Goal: Find contact information: Find contact information

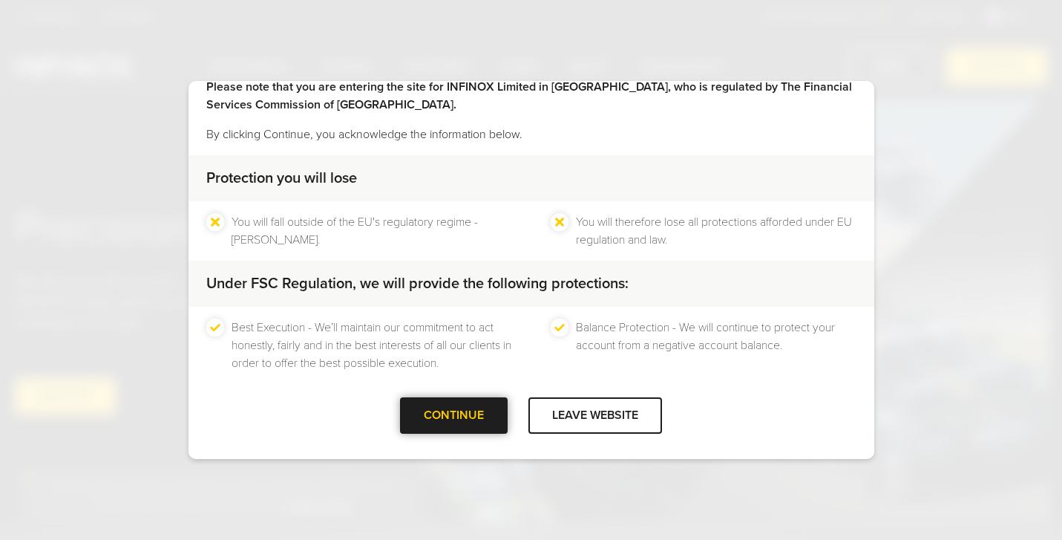
click at [454, 416] on div at bounding box center [454, 416] width 0 height 0
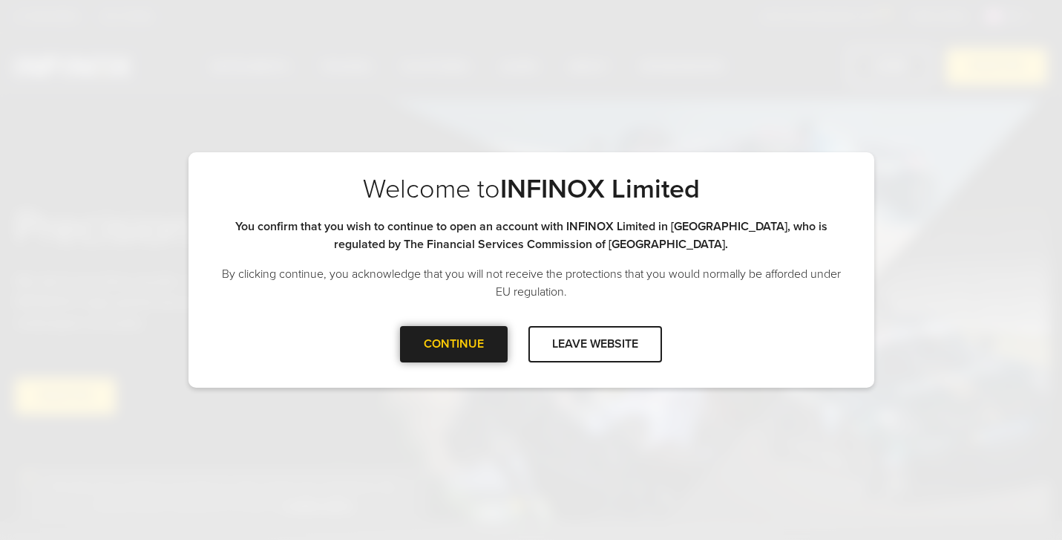
click at [451, 344] on div "CONTINUE" at bounding box center [454, 344] width 108 height 36
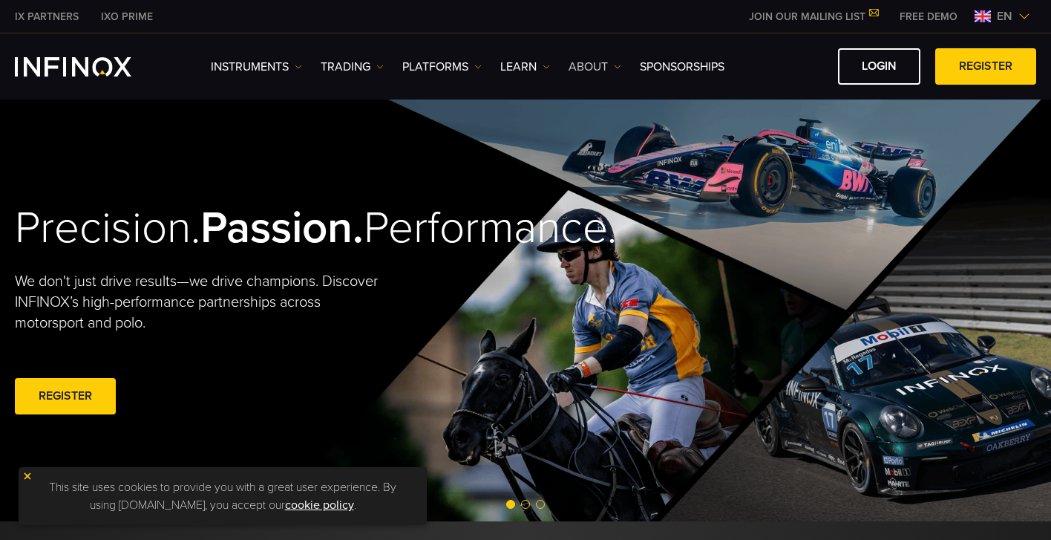
click at [595, 66] on link "ABOUT" at bounding box center [595, 67] width 53 height 18
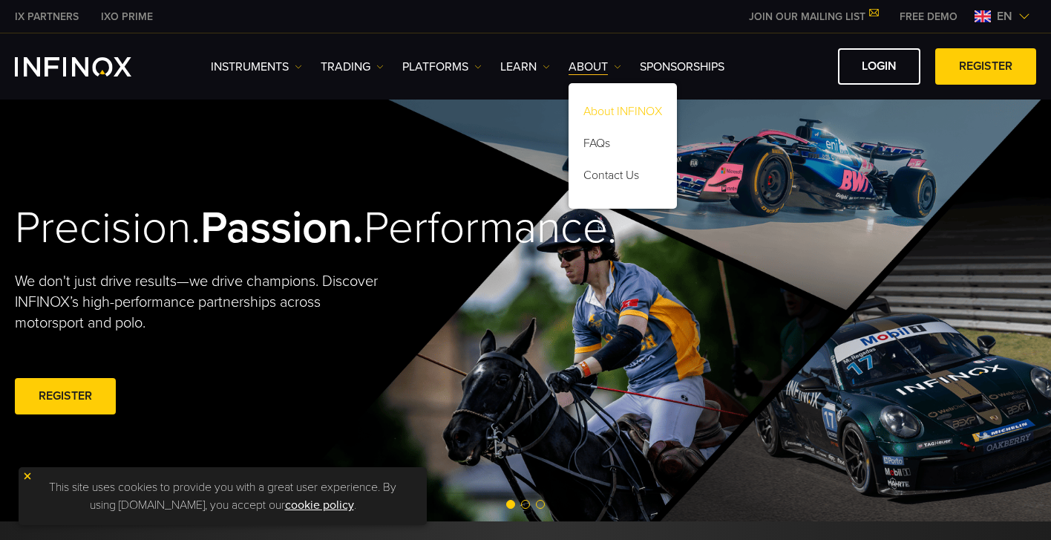
click at [618, 113] on link "About INFINOX" at bounding box center [623, 114] width 108 height 32
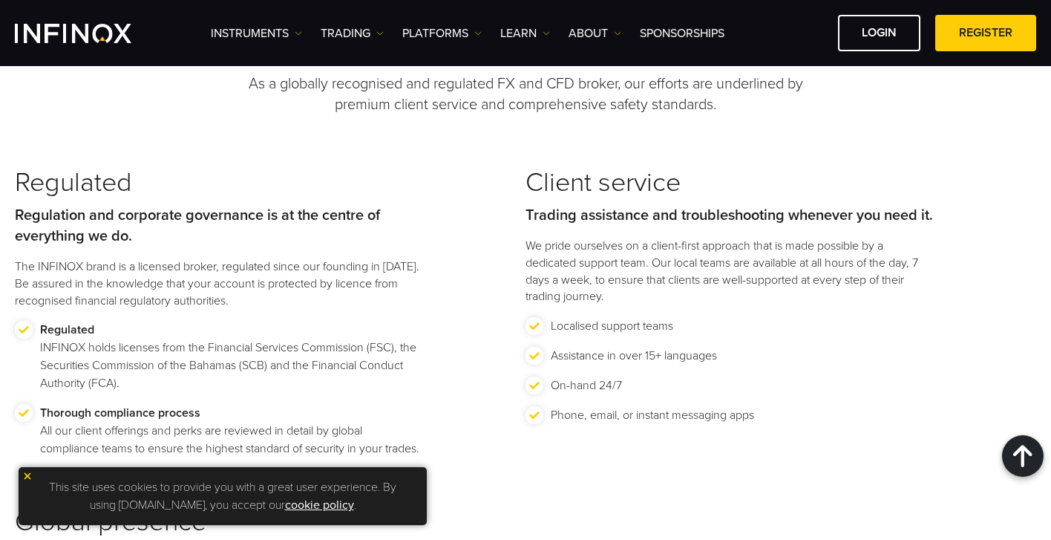
scroll to position [1782, 0]
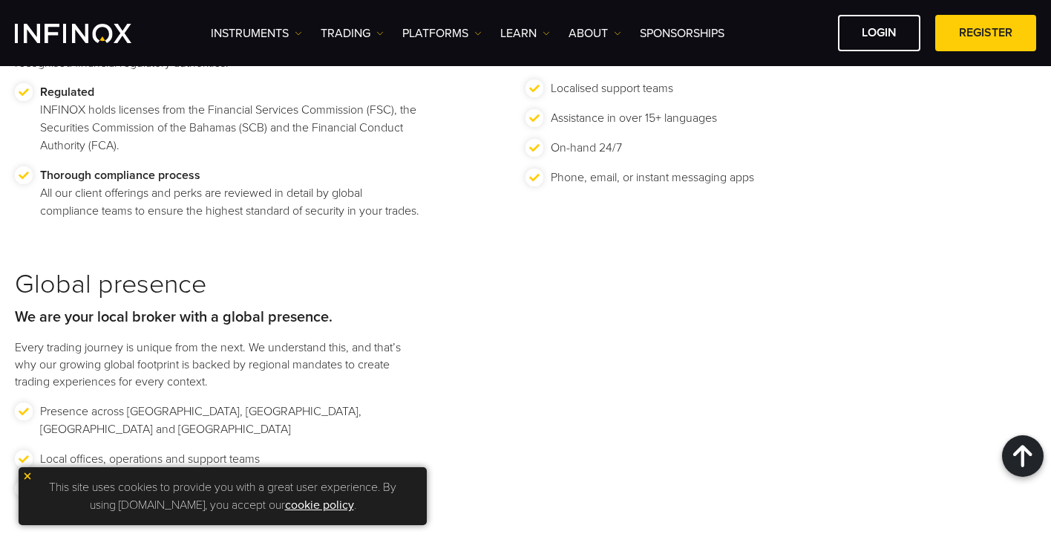
click at [30, 477] on img at bounding box center [27, 476] width 10 height 10
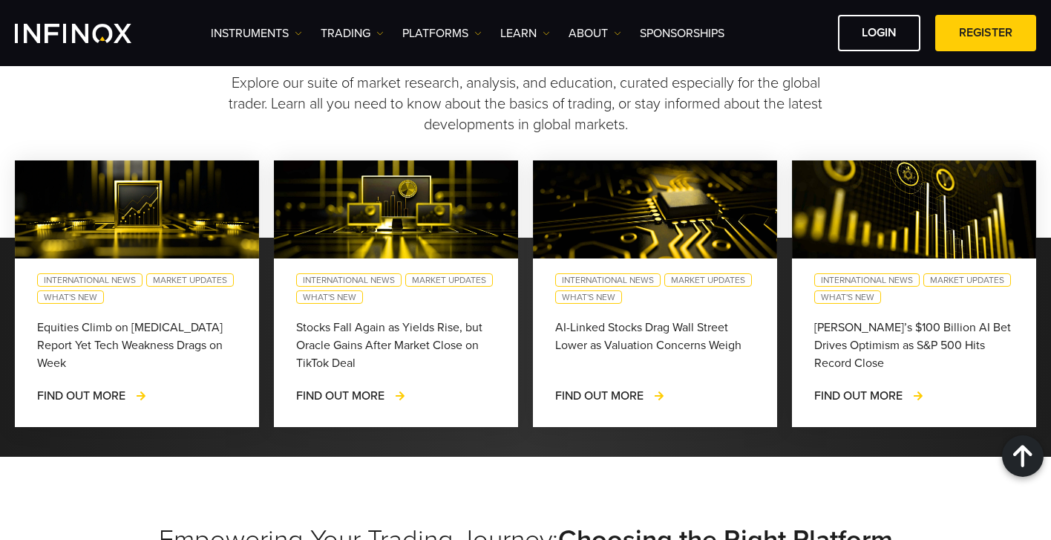
scroll to position [3812, 0]
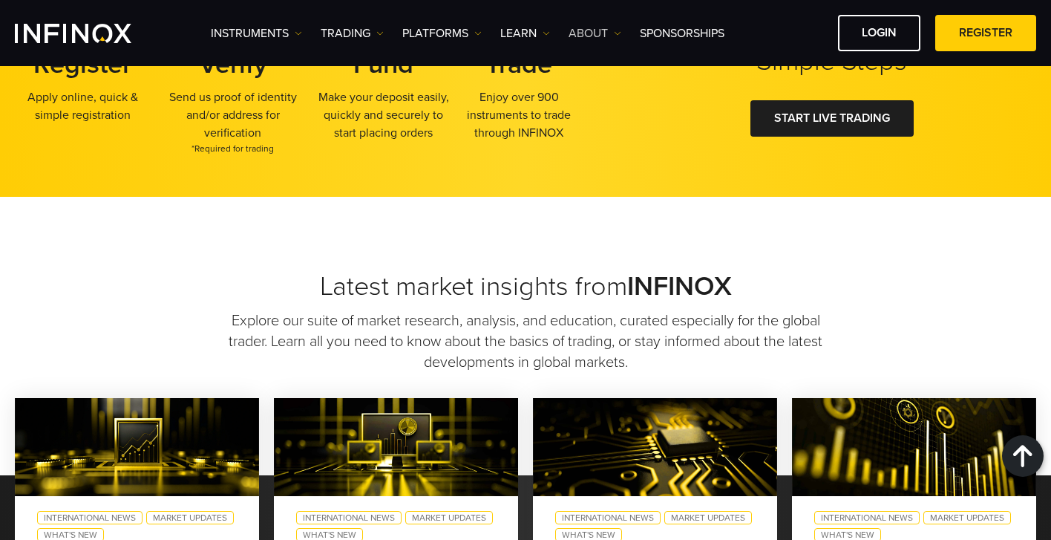
click at [620, 34] on img at bounding box center [617, 33] width 7 height 7
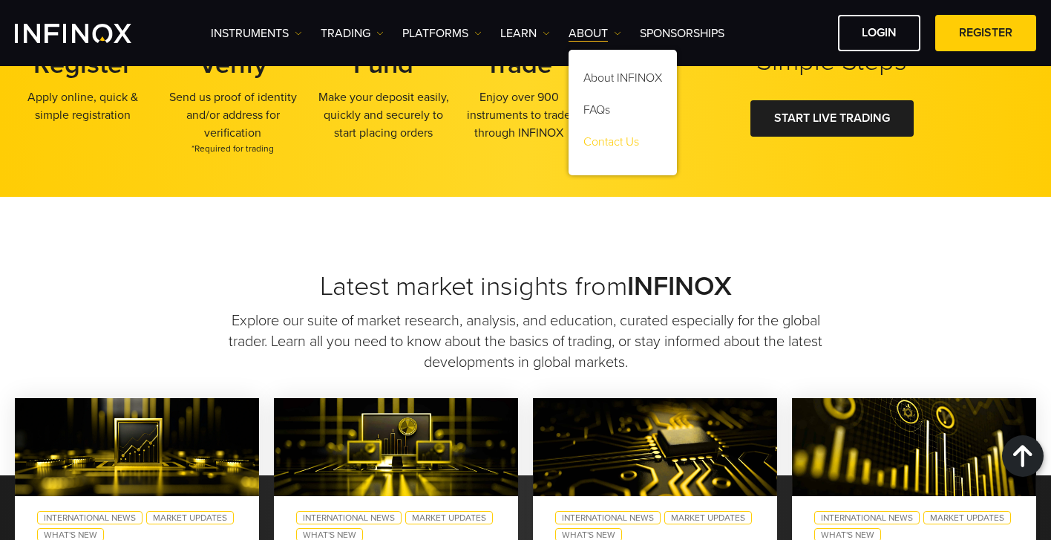
scroll to position [0, 0]
click at [624, 143] on link "Contact Us" at bounding box center [623, 144] width 108 height 32
